Goal: Download file/media

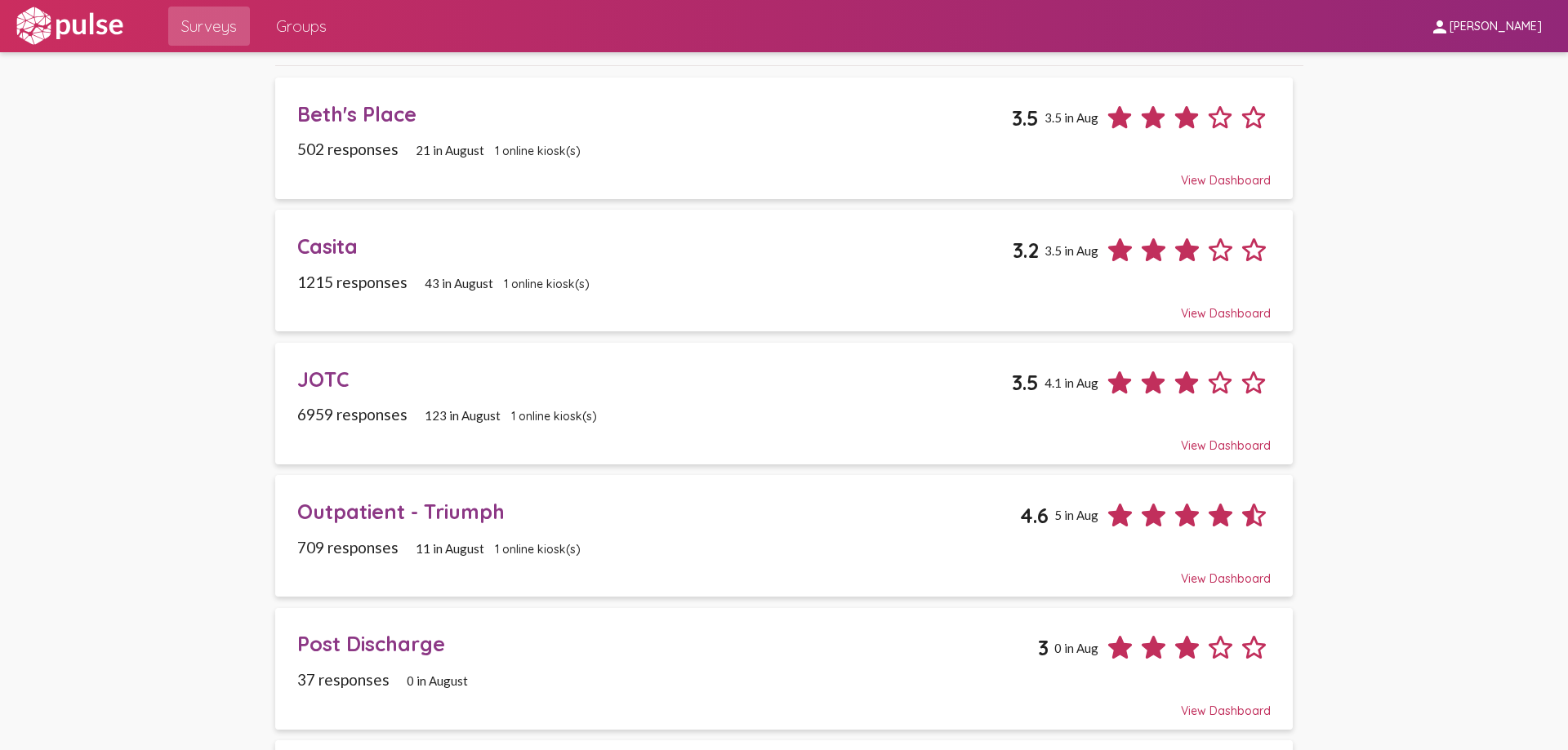
scroll to position [163, 0]
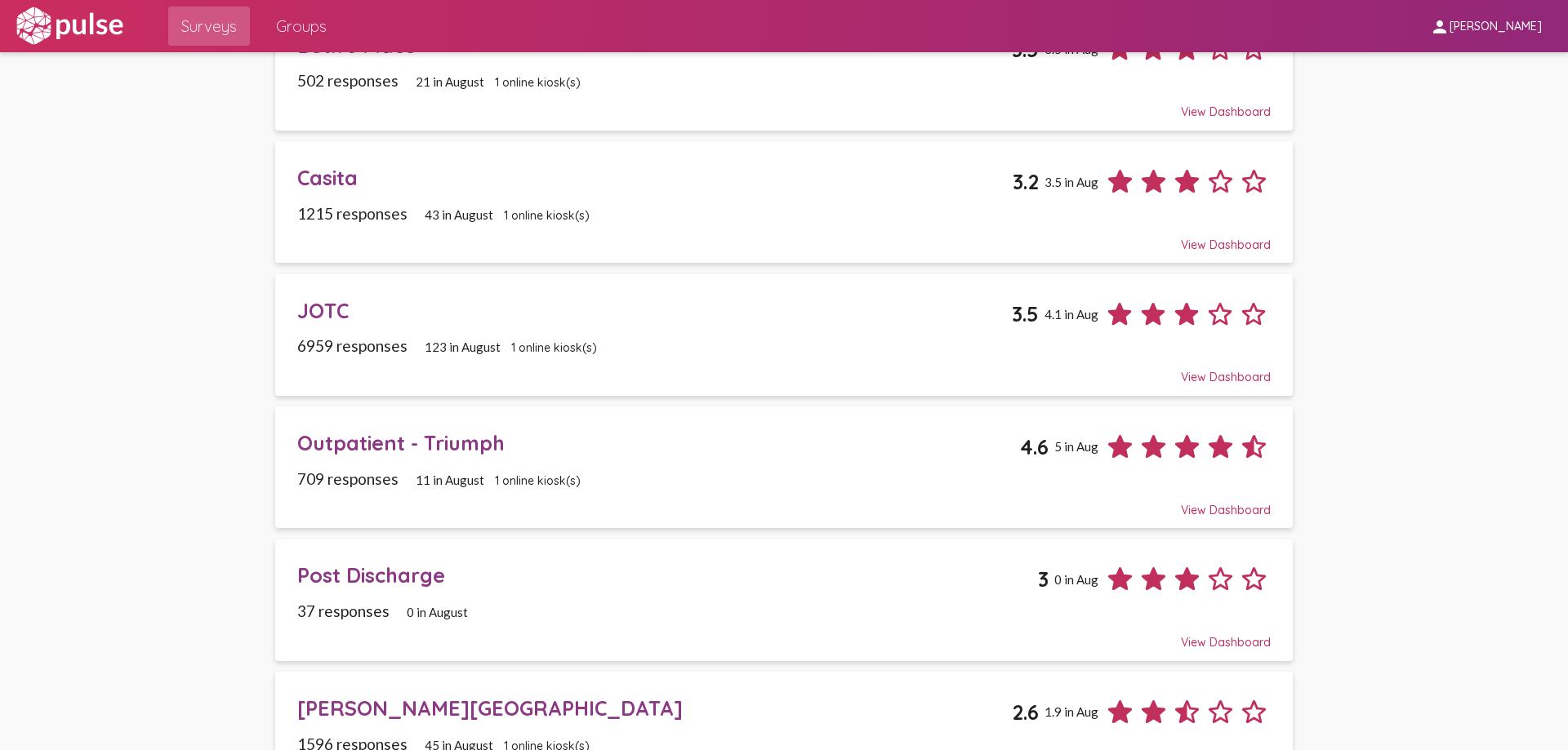
click at [557, 449] on div "Outpatient - Triumph" at bounding box center [658, 443] width 722 height 25
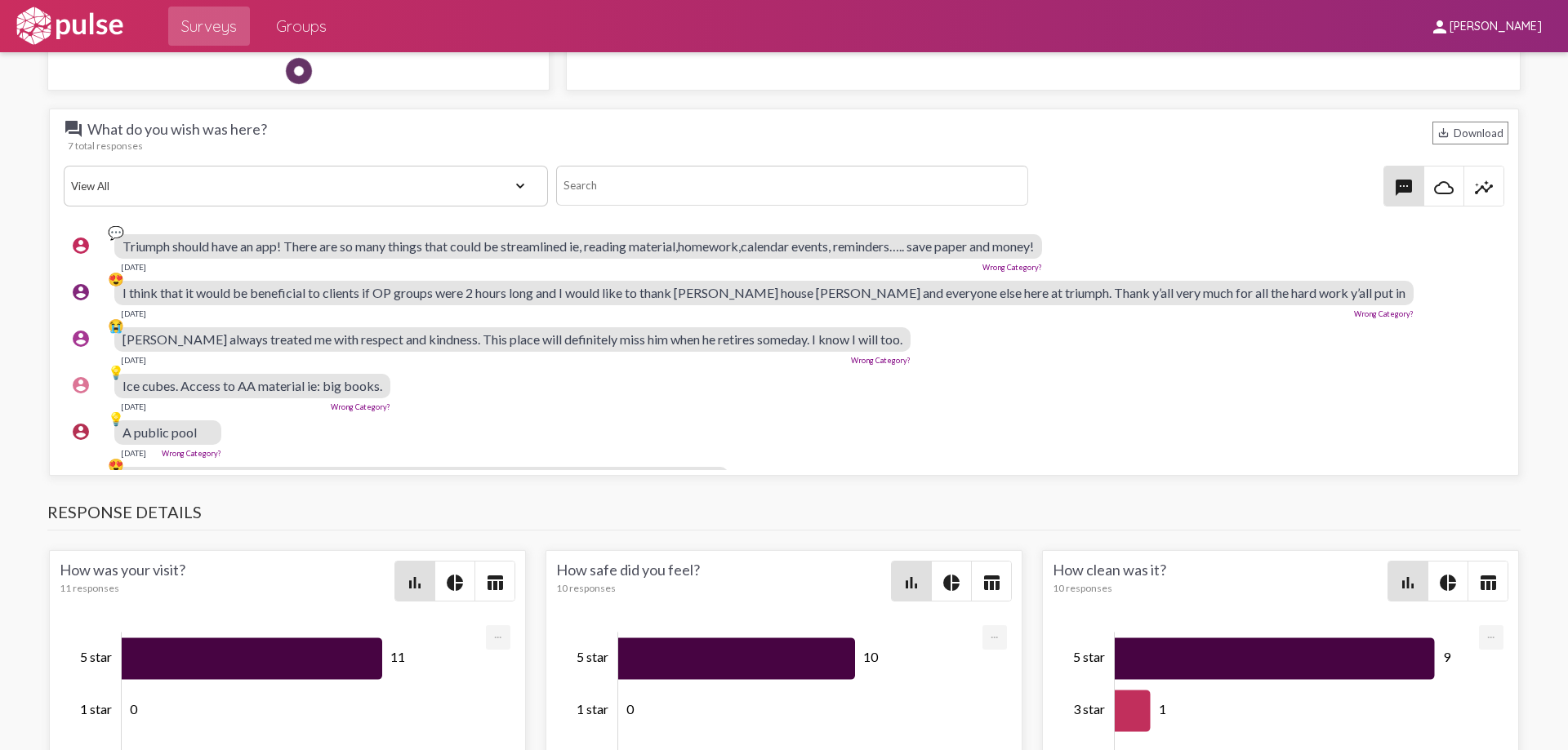
scroll to position [1551, 0]
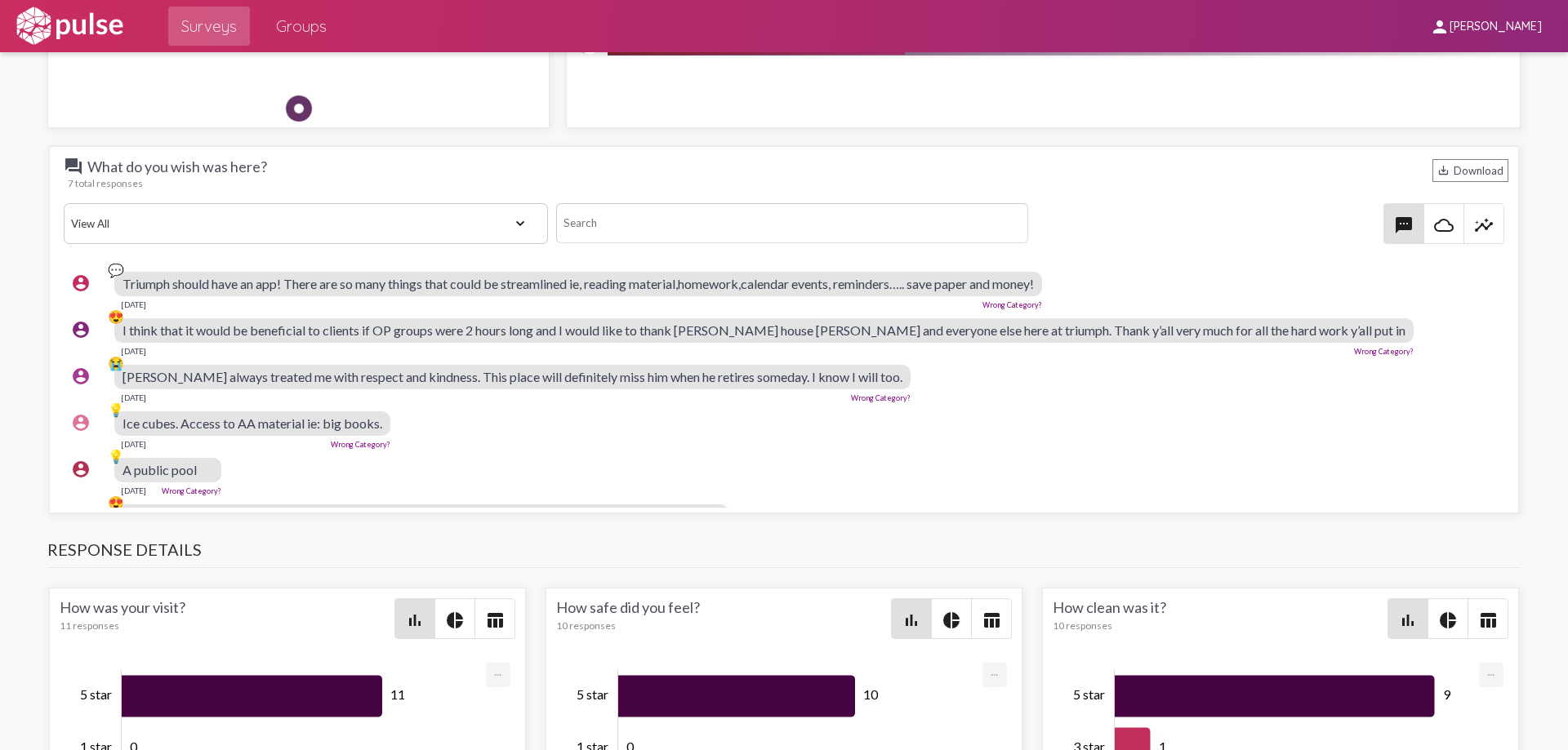
drag, startPoint x: 181, startPoint y: 302, endPoint x: 131, endPoint y: 292, distance: 51.0
click at [131, 292] on div "Triumph should have an app! There are so many things that could be streamlined …" at bounding box center [578, 290] width 928 height 38
click at [192, 307] on div "[DATE] Wrong Category?" at bounding box center [578, 303] width 928 height 13
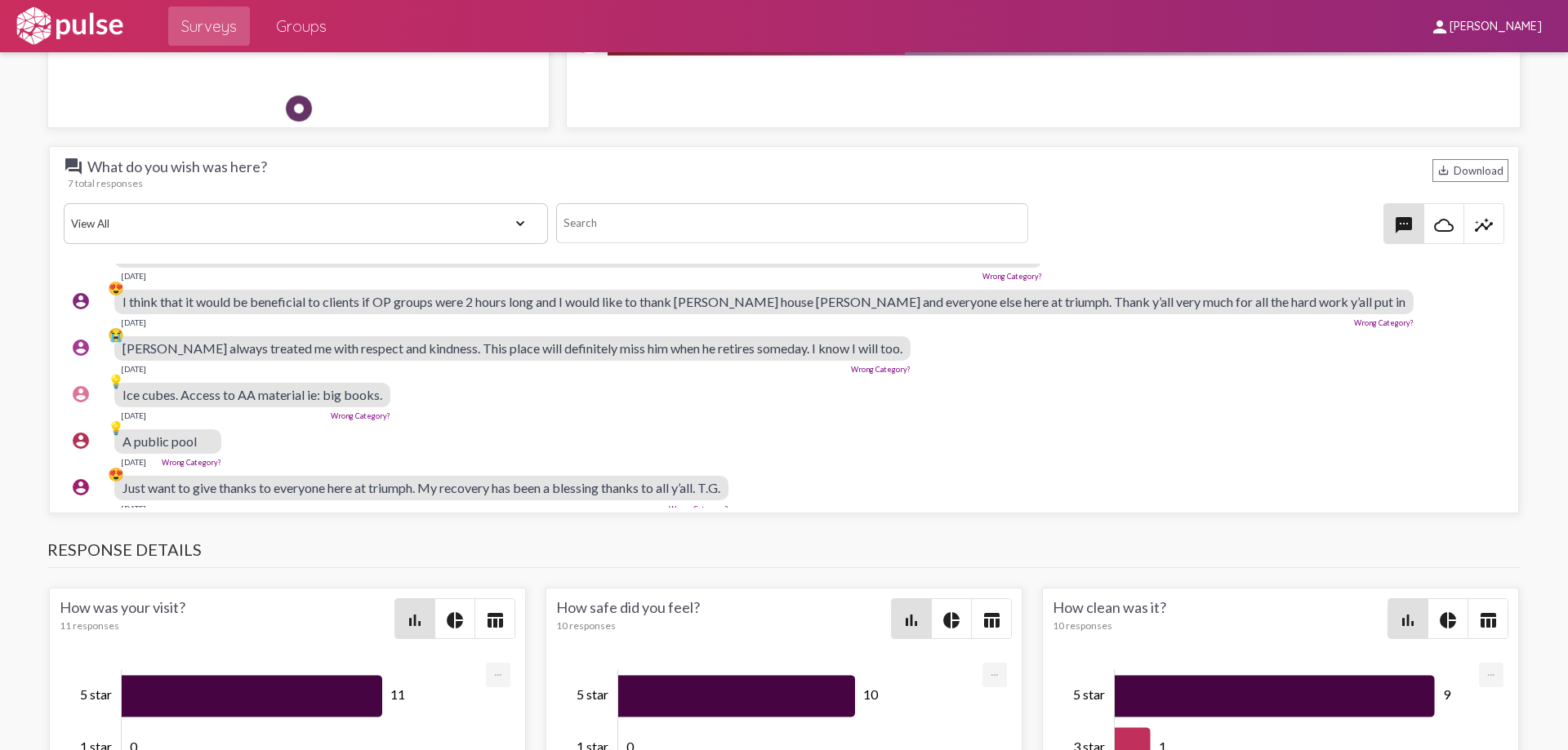
scroll to position [0, 0]
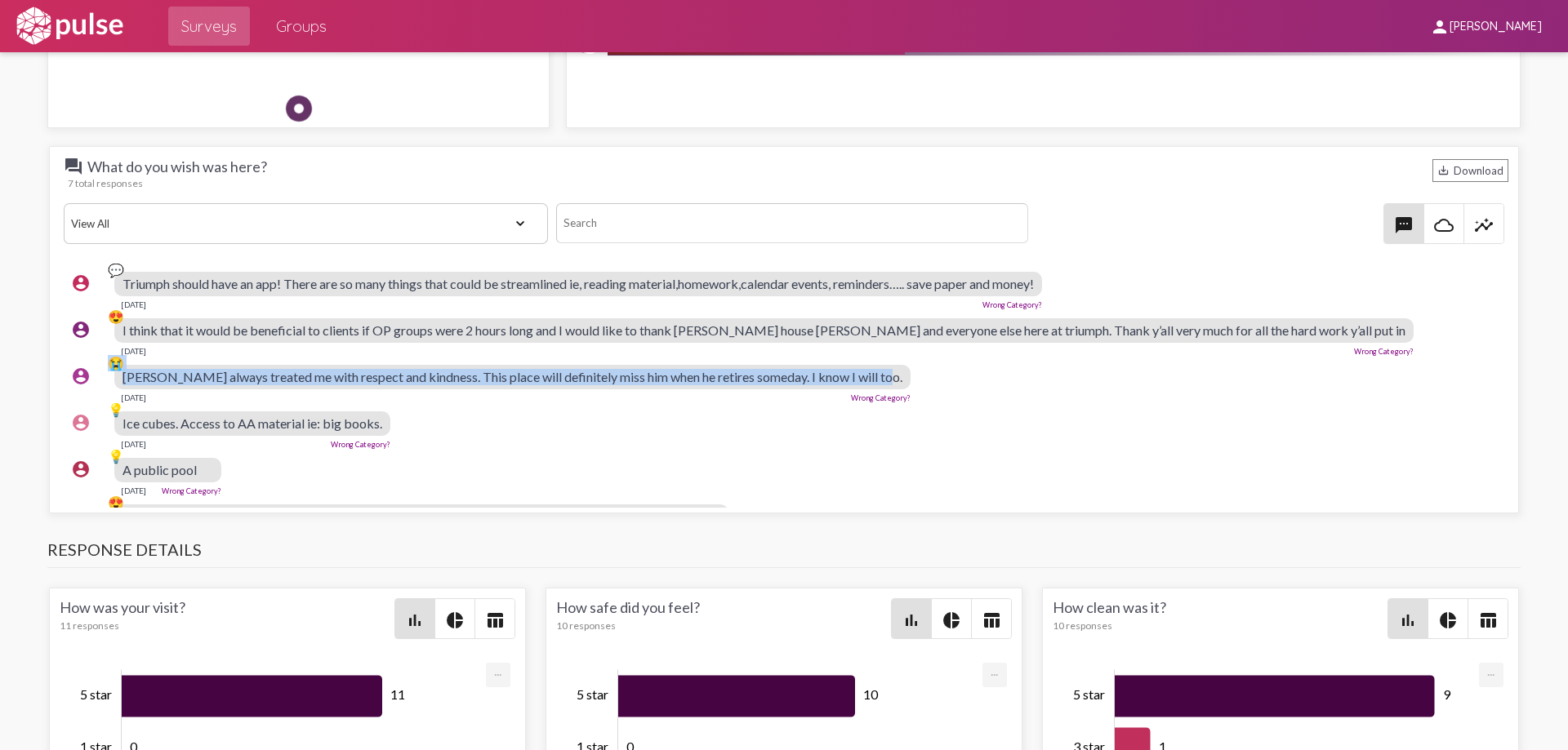
drag, startPoint x: 897, startPoint y: 383, endPoint x: 93, endPoint y: 390, distance: 804.0
click at [93, 390] on div "account_circle 😭 [PERSON_NAME] always treated me with respect and kindness. Thi…" at bounding box center [788, 383] width 1448 height 52
click at [418, 385] on div "[PERSON_NAME] always treated me with respect and kindness. This place will defi…" at bounding box center [512, 377] width 796 height 24
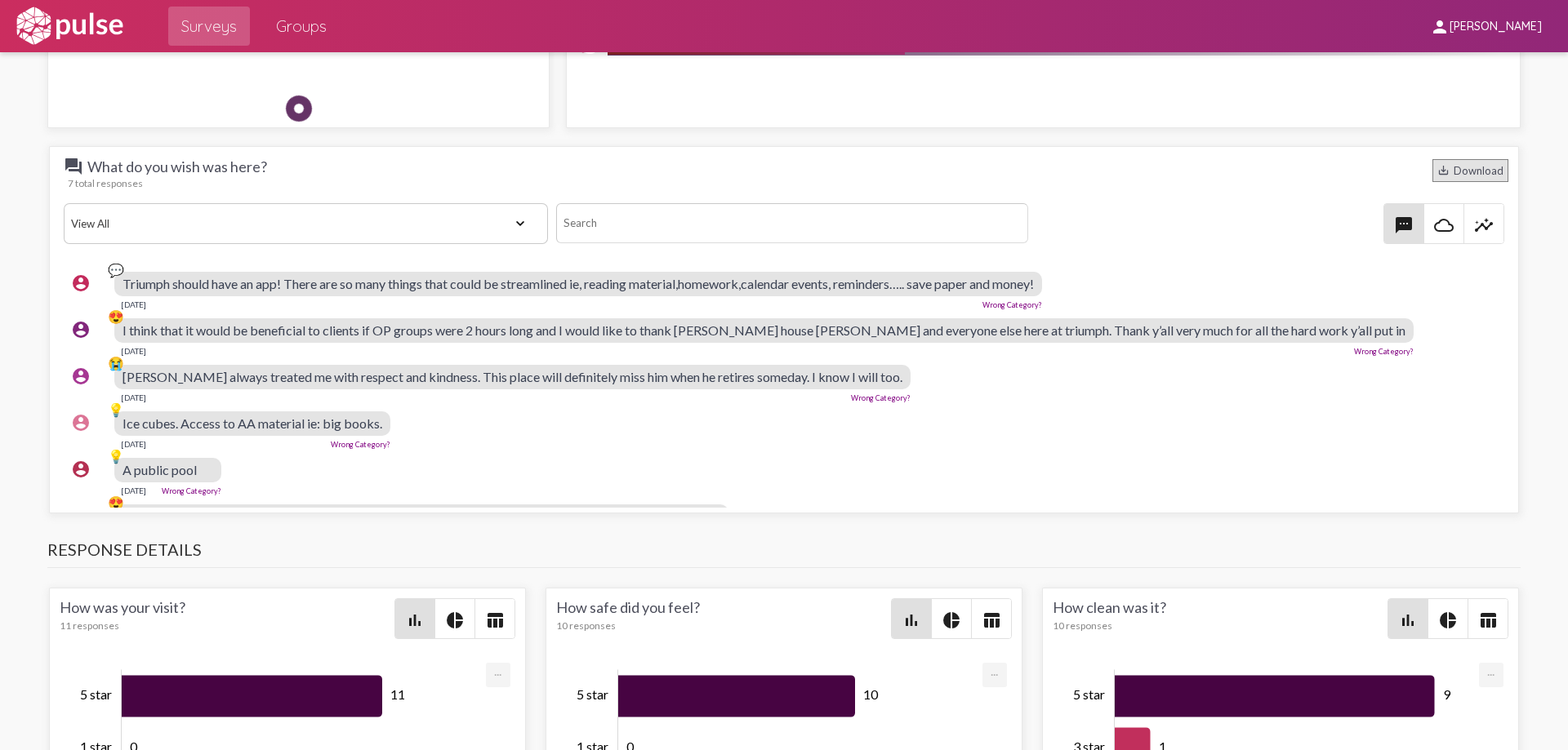
click at [1465, 172] on div "save_alt Download" at bounding box center [1470, 170] width 76 height 23
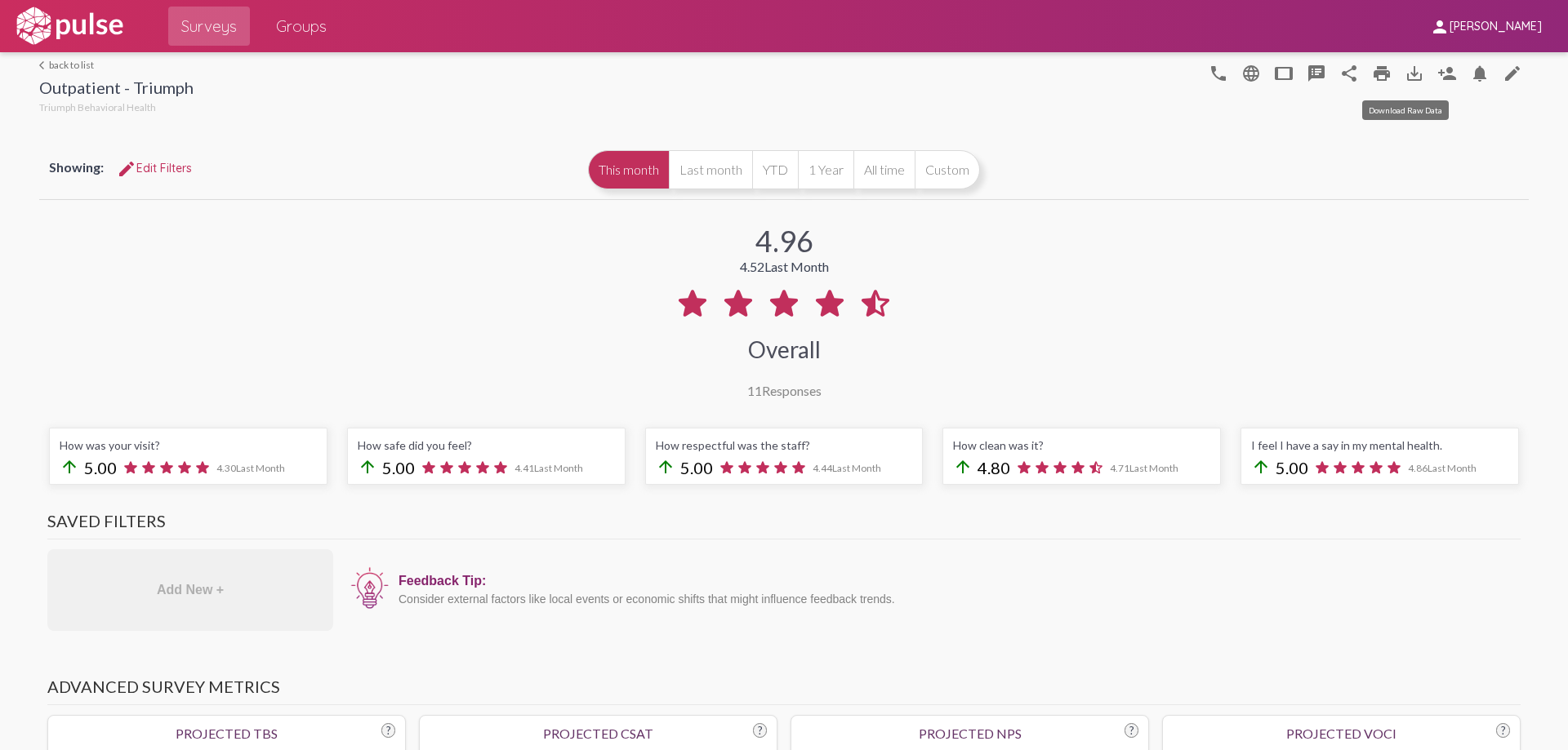
click at [1398, 77] on button "save_alt" at bounding box center [1414, 72] width 33 height 33
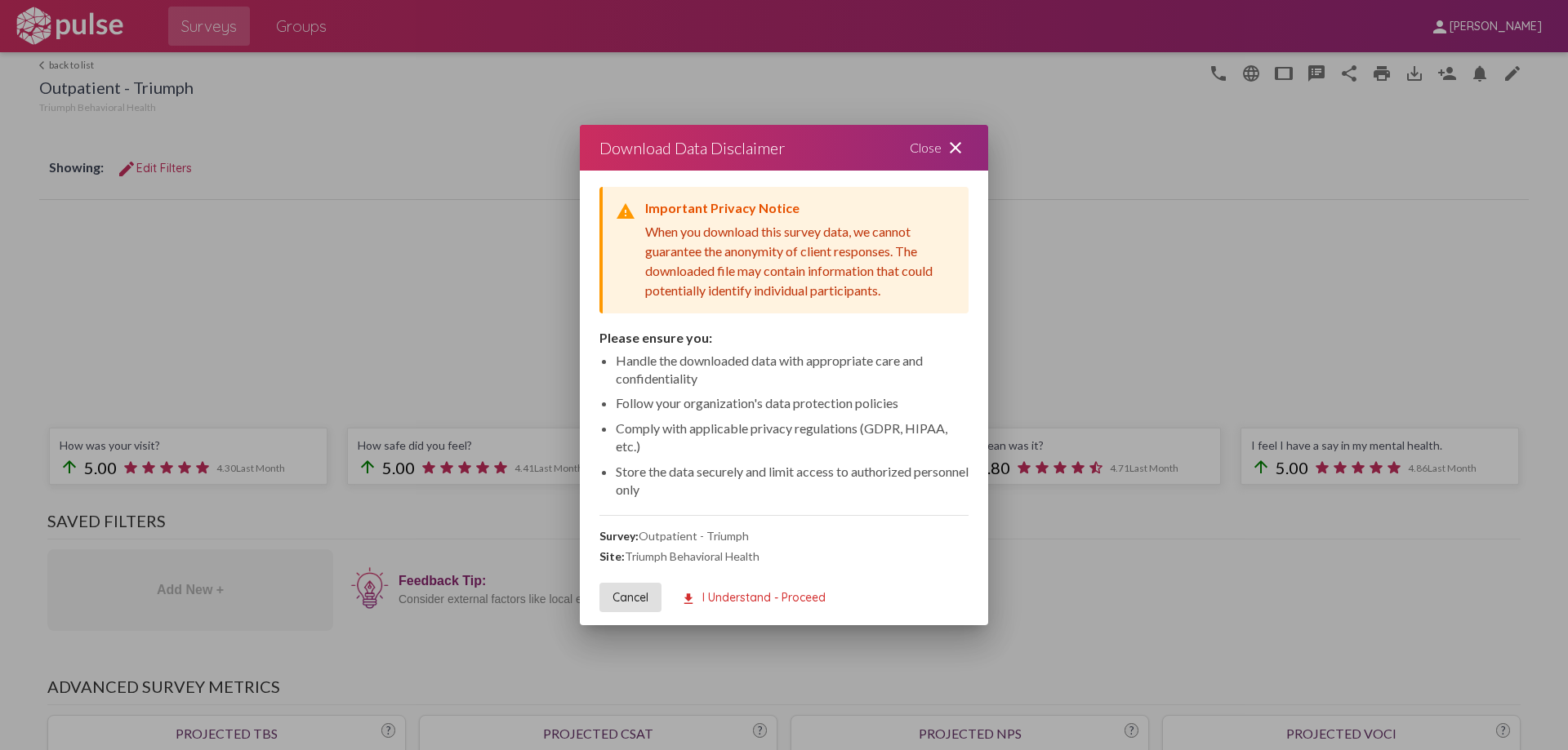
click at [726, 593] on span "download I Understand - Proceed" at bounding box center [753, 598] width 145 height 15
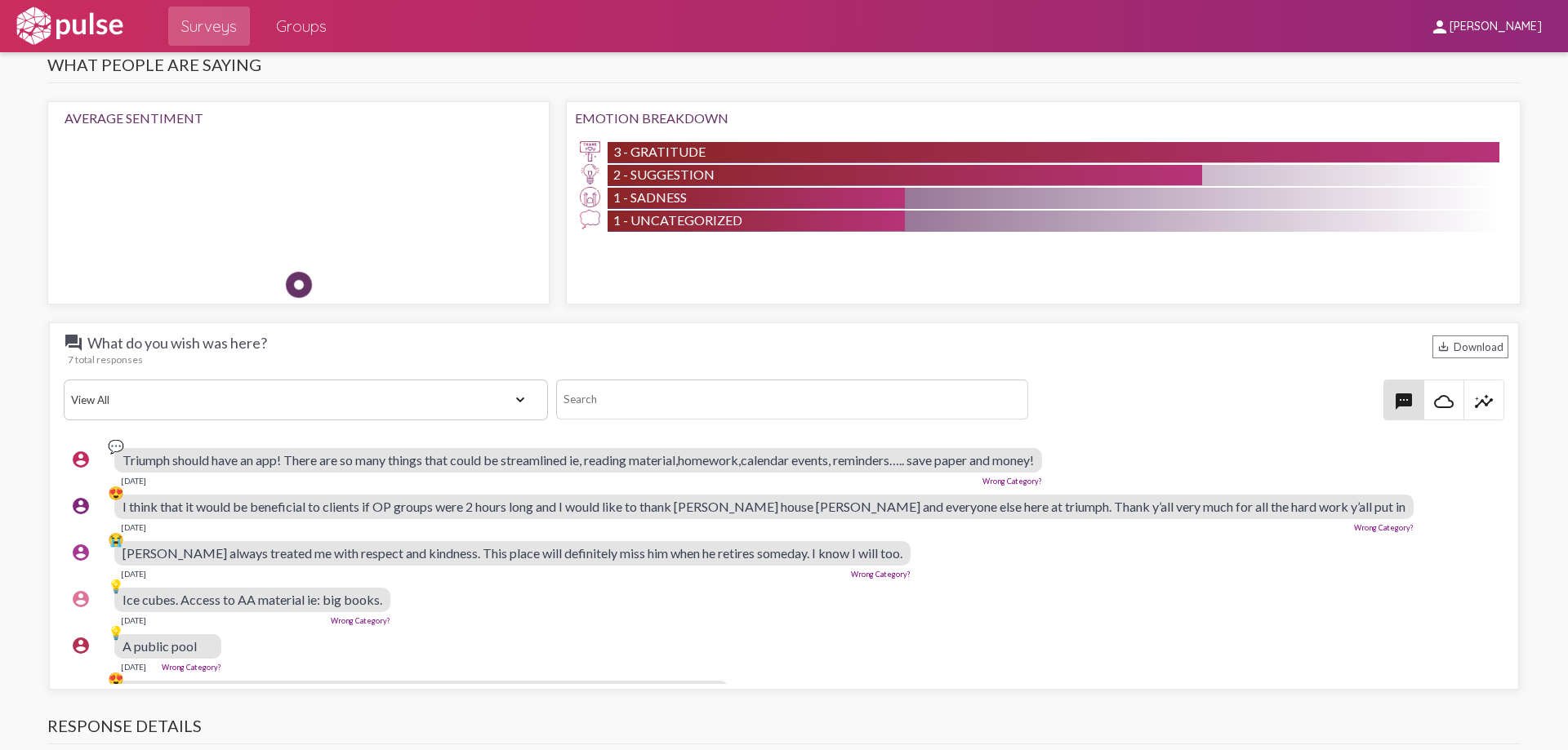
scroll to position [1388, 0]
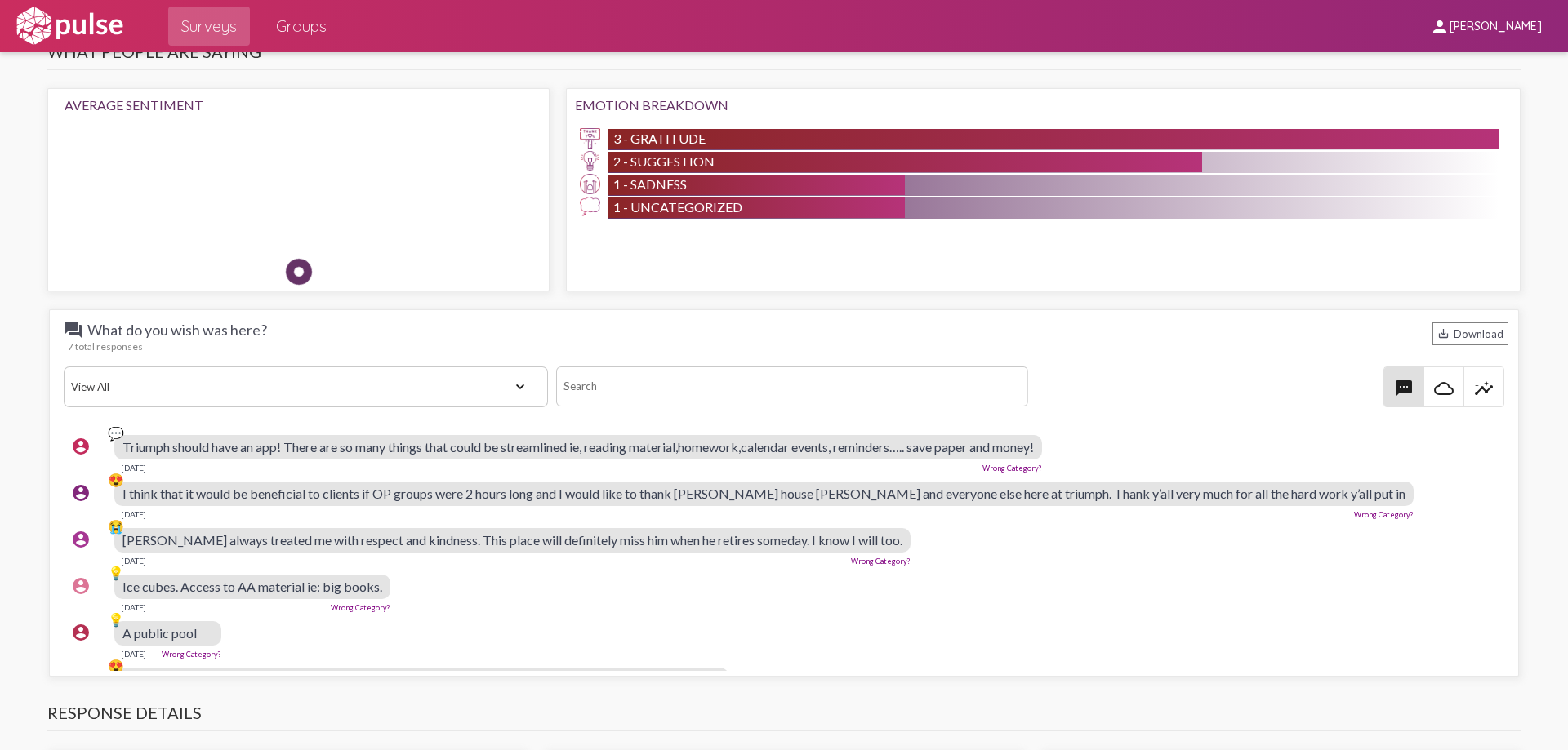
click at [219, 539] on span "[PERSON_NAME] always treated me with respect and kindness. This place will defi…" at bounding box center [512, 540] width 780 height 16
click at [219, 538] on span "[PERSON_NAME] always treated me with respect and kindness. This place will defi…" at bounding box center [512, 540] width 780 height 16
drag, startPoint x: 126, startPoint y: 540, endPoint x: 291, endPoint y: 541, distance: 165.0
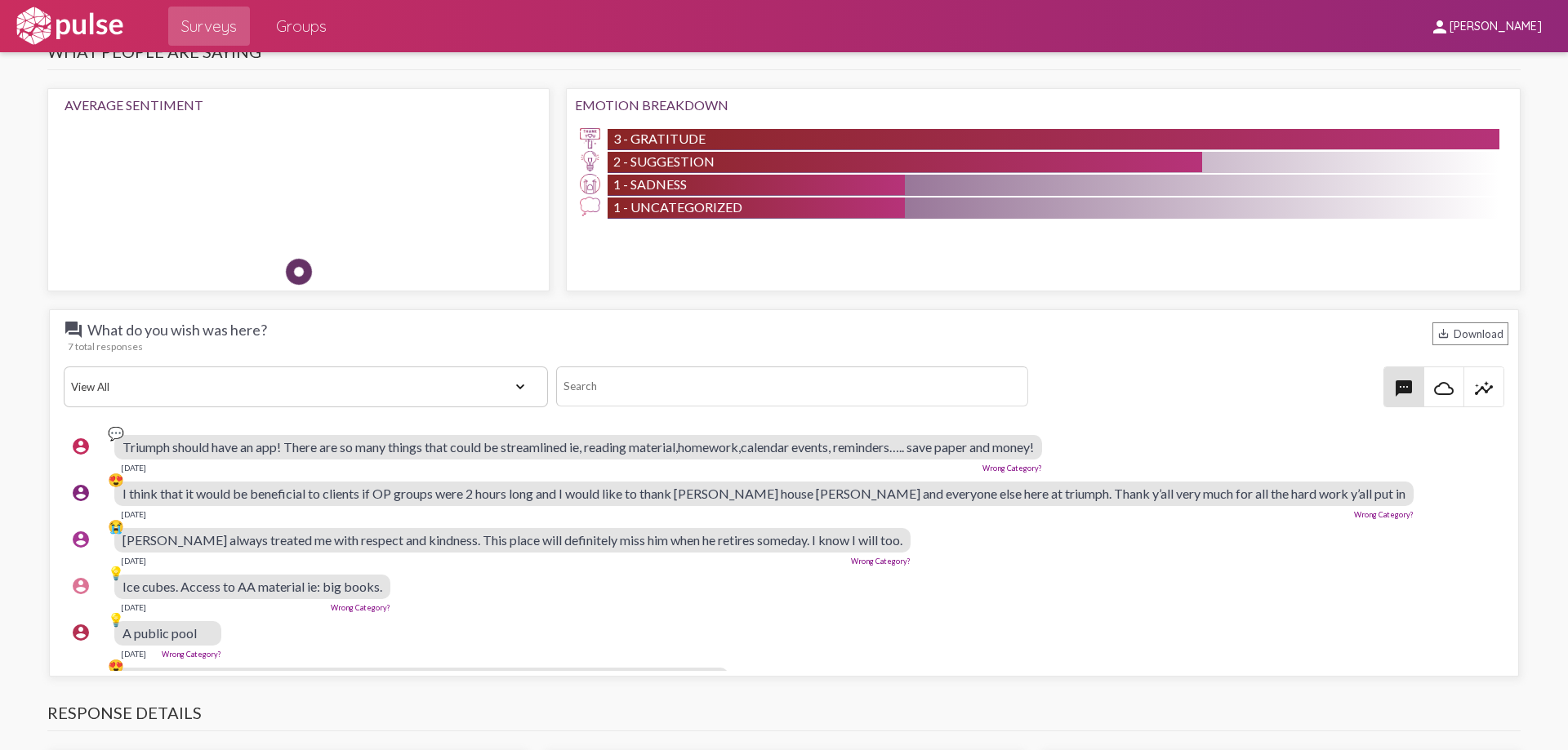
click at [291, 541] on span "[PERSON_NAME] always treated me with respect and kindness. This place will defi…" at bounding box center [512, 540] width 780 height 16
copy span "[PERSON_NAME] always treated me"
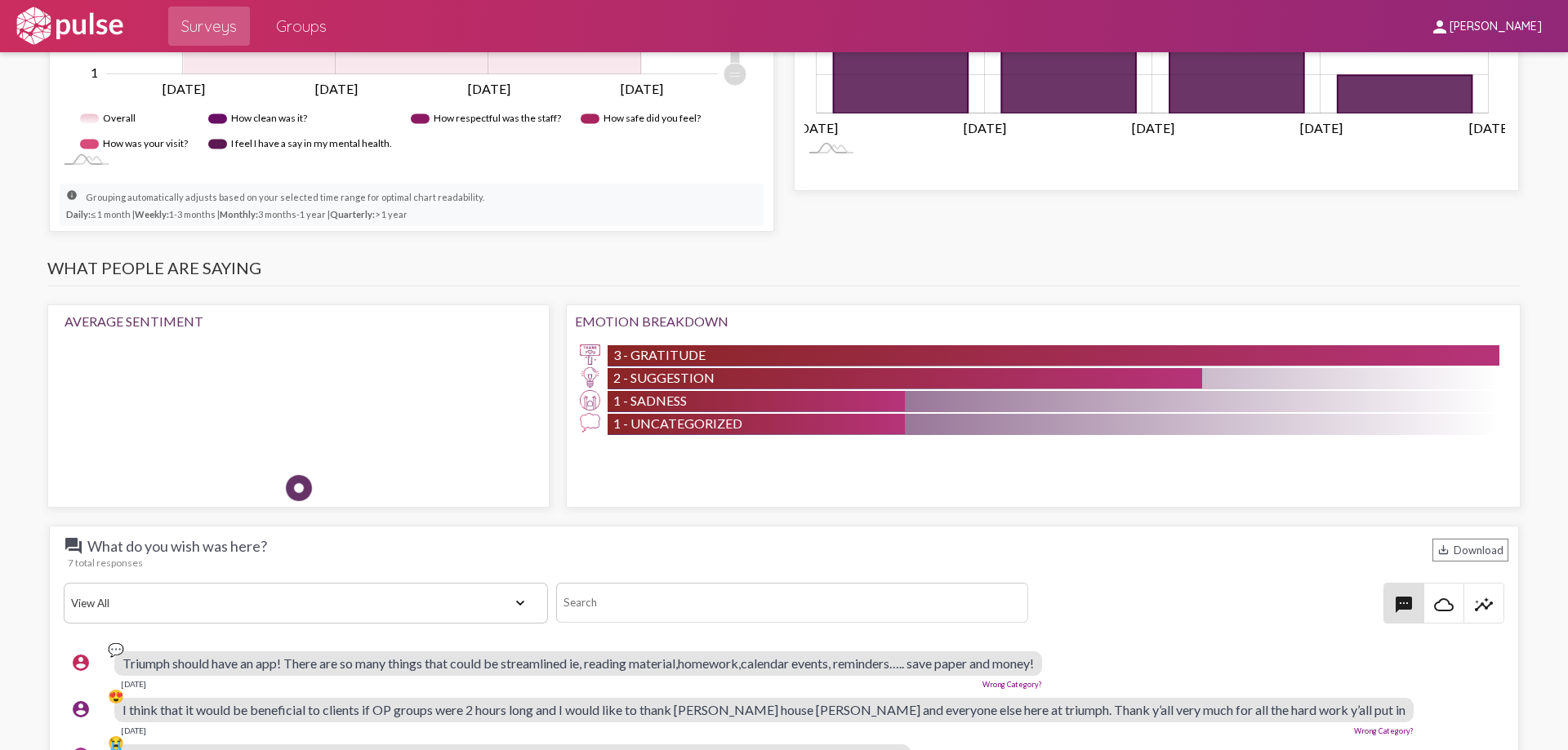
scroll to position [898, 0]
